Goal: Information Seeking & Learning: Learn about a topic

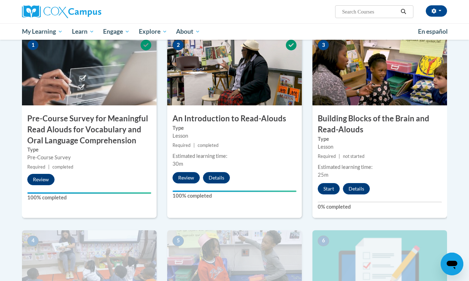
scroll to position [174, 0]
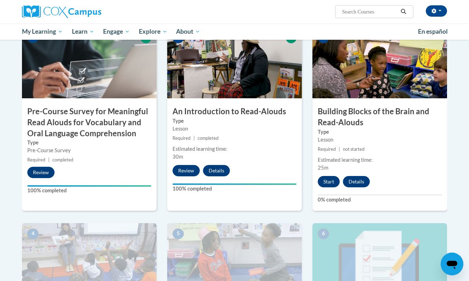
click at [336, 177] on button "Start" at bounding box center [329, 181] width 22 height 11
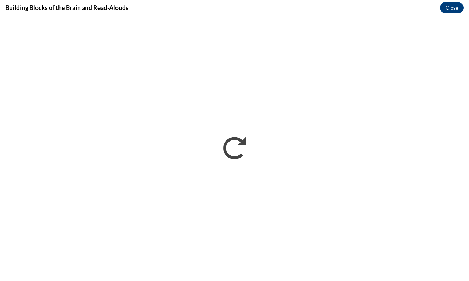
scroll to position [0, 0]
